Goal: Task Accomplishment & Management: Manage account settings

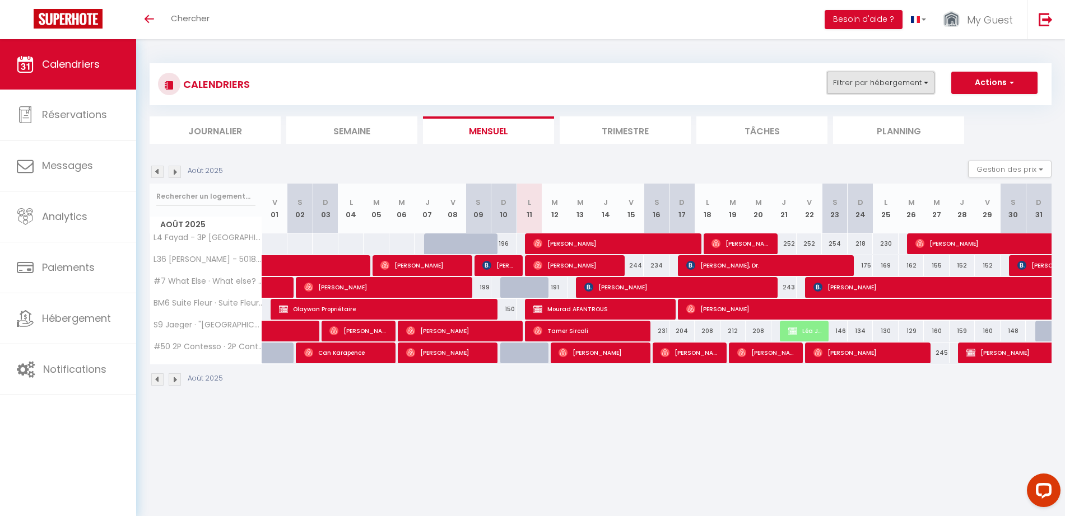
click at [888, 83] on button "Filtrer par hébergement" at bounding box center [881, 83] width 108 height 22
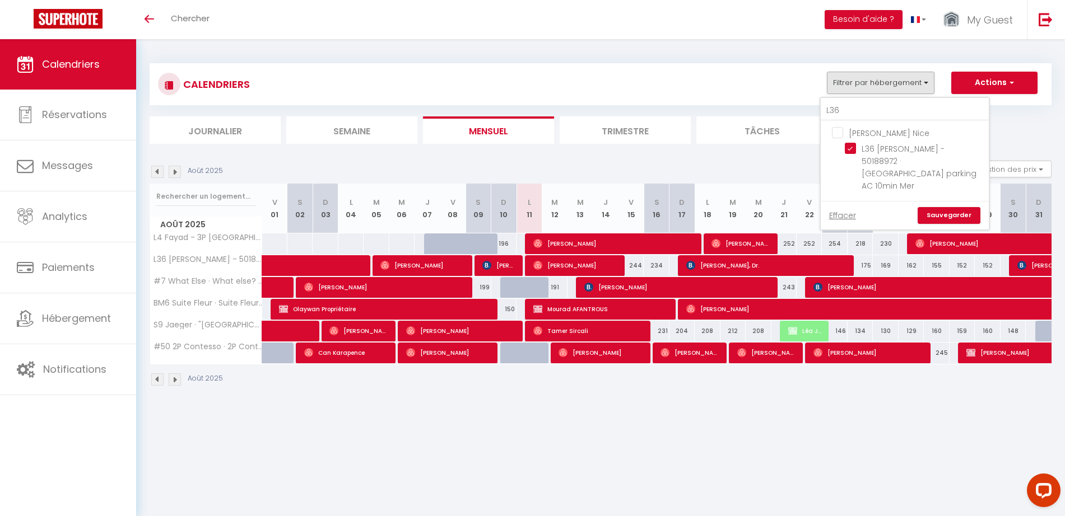
click at [839, 132] on input "[PERSON_NAME] Nice" at bounding box center [916, 132] width 168 height 11
checkbox input "false"
click at [854, 147] on input "L36 [PERSON_NAME] - 50188972 · [GEOGRAPHIC_DATA] parking AC 10min Mer" at bounding box center [915, 148] width 140 height 11
checkbox input "true"
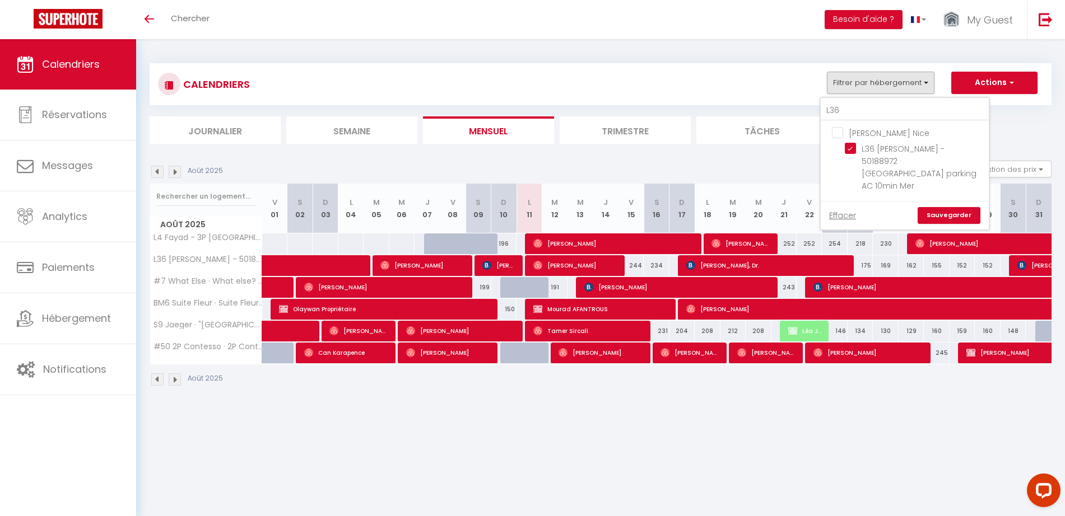
click at [942, 207] on link "Sauvegarder" at bounding box center [948, 215] width 63 height 17
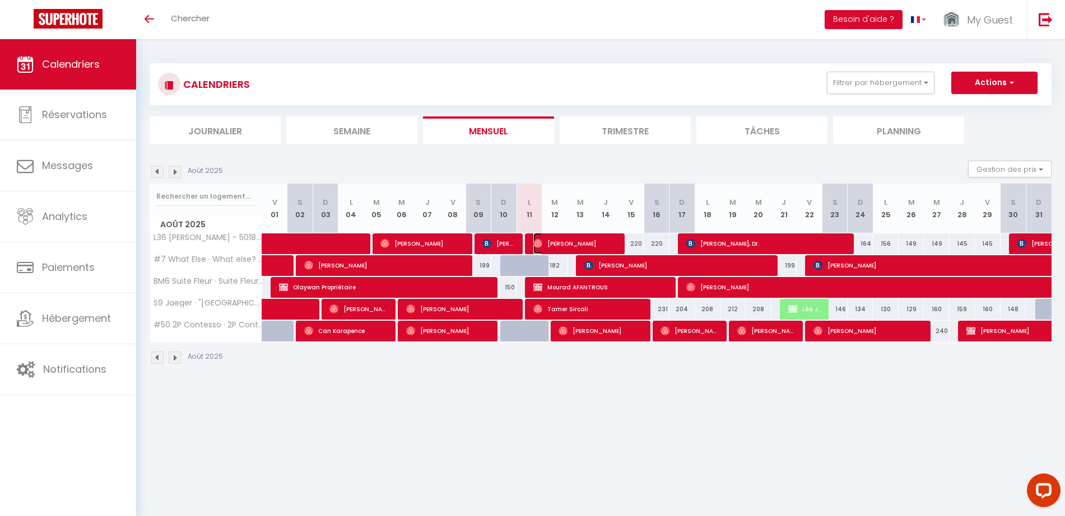
click at [578, 242] on span "[PERSON_NAME]" at bounding box center [575, 243] width 84 height 21
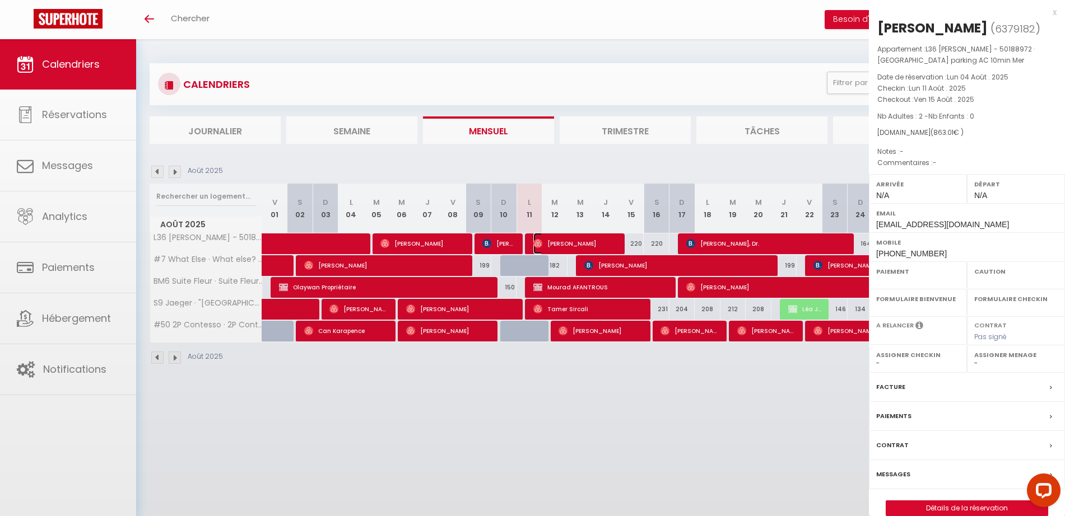
select select "OK"
select select "0"
select select "1"
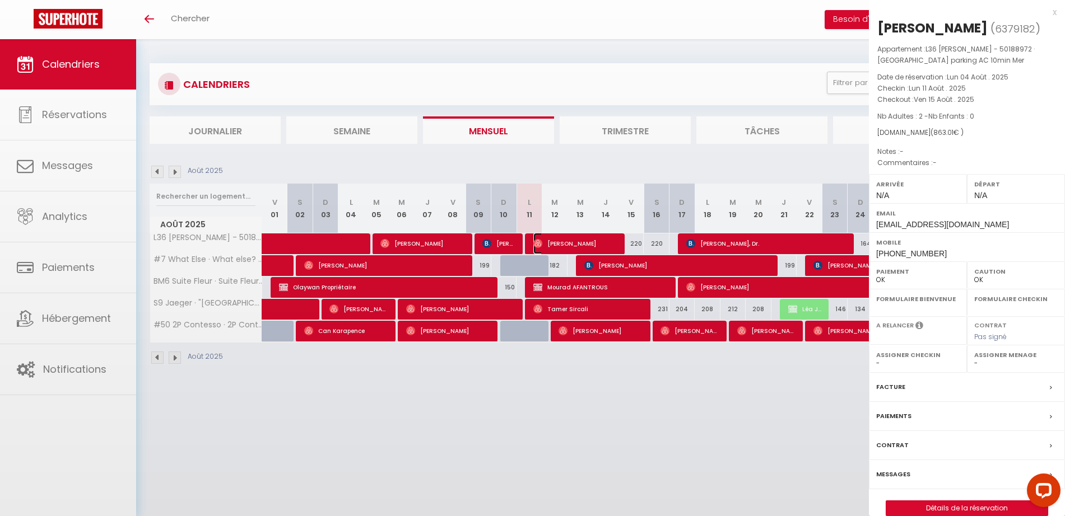
select select
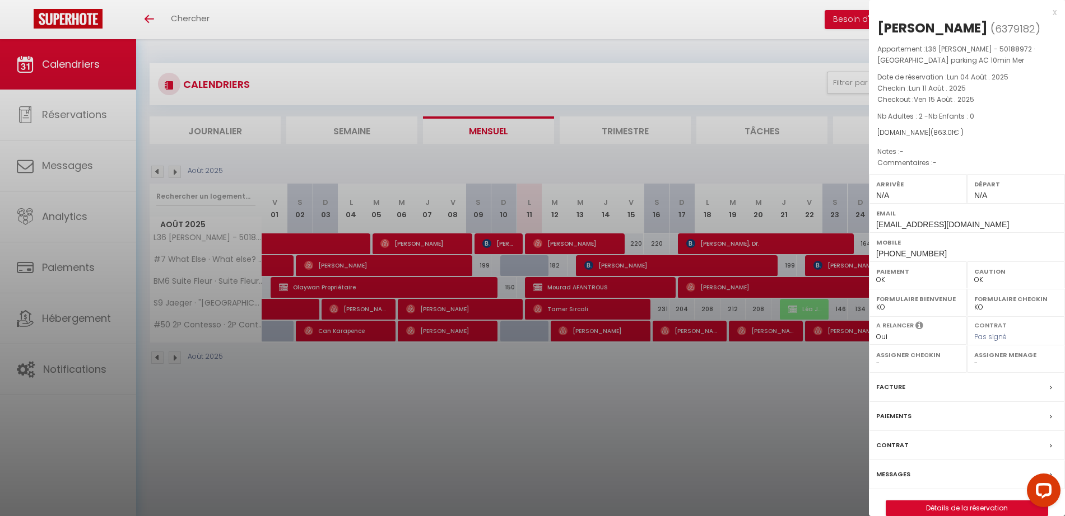
drag, startPoint x: 877, startPoint y: 24, endPoint x: 919, endPoint y: 28, distance: 41.6
click at [919, 28] on div "[PERSON_NAME]" at bounding box center [932, 28] width 110 height 18
copy div "Saskia"
